Goal: Find contact information: Find contact information

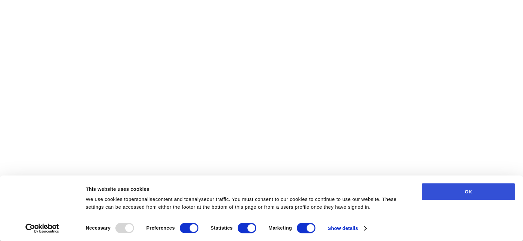
click at [452, 189] on button "OK" at bounding box center [467, 192] width 93 height 17
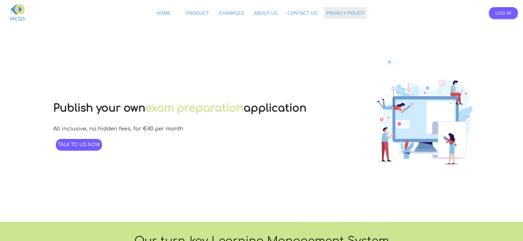
click at [341, 13] on span "Privacy Policy" at bounding box center [345, 12] width 38 height 5
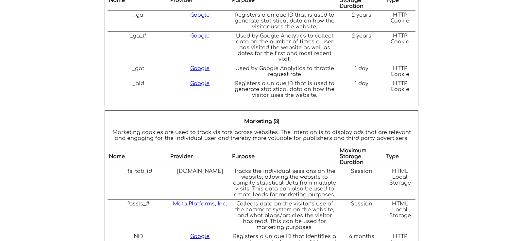
scroll to position [1191, 0]
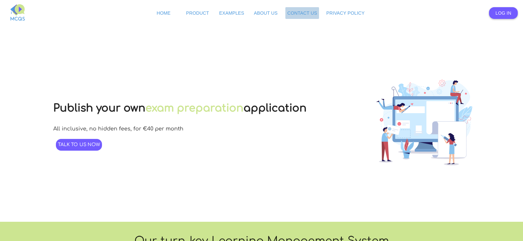
click at [299, 11] on span "Contact Us" at bounding box center [302, 12] width 30 height 5
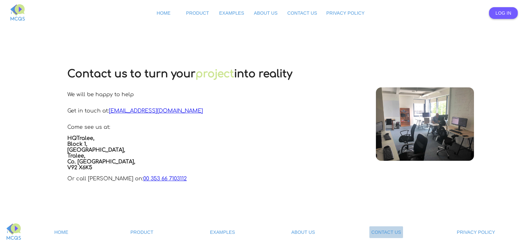
click at [389, 230] on link "Contact Us" at bounding box center [386, 233] width 34 height 12
copy link "[EMAIL_ADDRESS][DOMAIN_NAME]"
drag, startPoint x: 158, startPoint y: 111, endPoint x: 105, endPoint y: 110, distance: 53.3
click at [105, 110] on div "Contact us to turn your project into reality We will be happy to help Get in to…" at bounding box center [179, 124] width 225 height 126
